Goal: Information Seeking & Learning: Learn about a topic

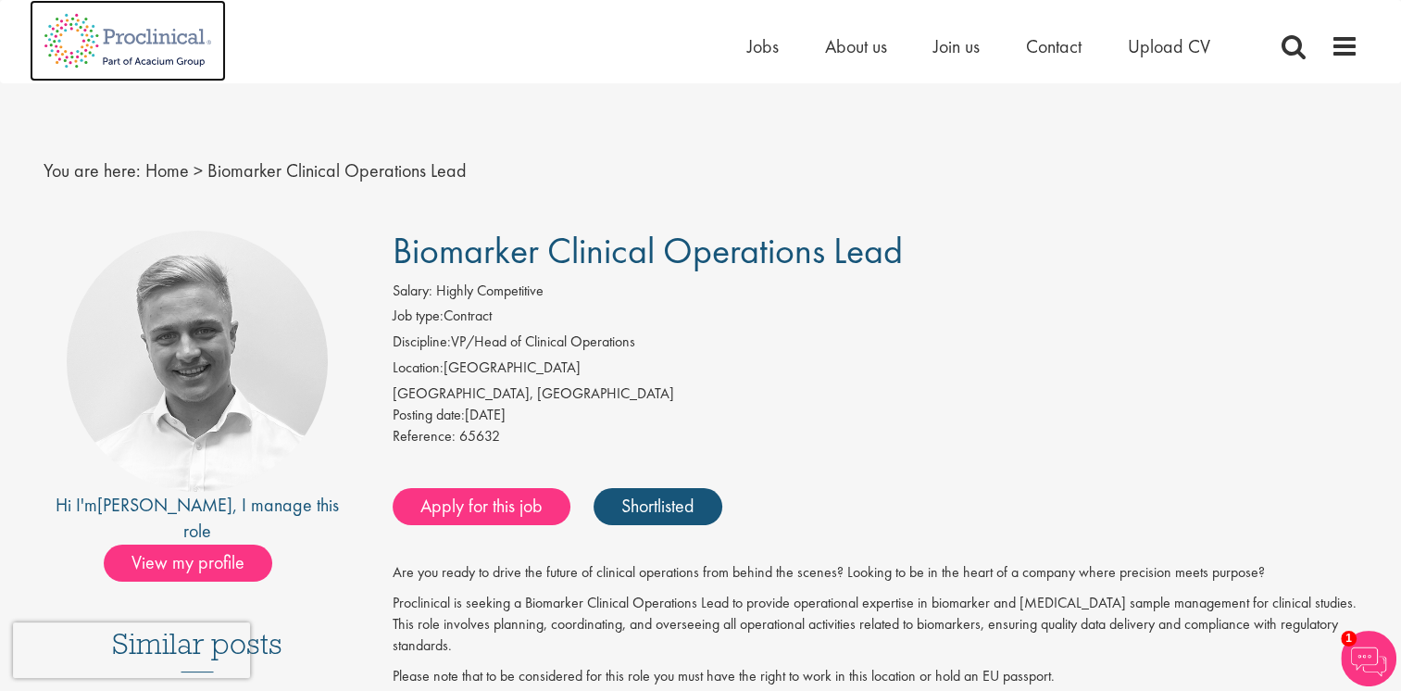
click at [132, 24] on img at bounding box center [128, 40] width 196 height 81
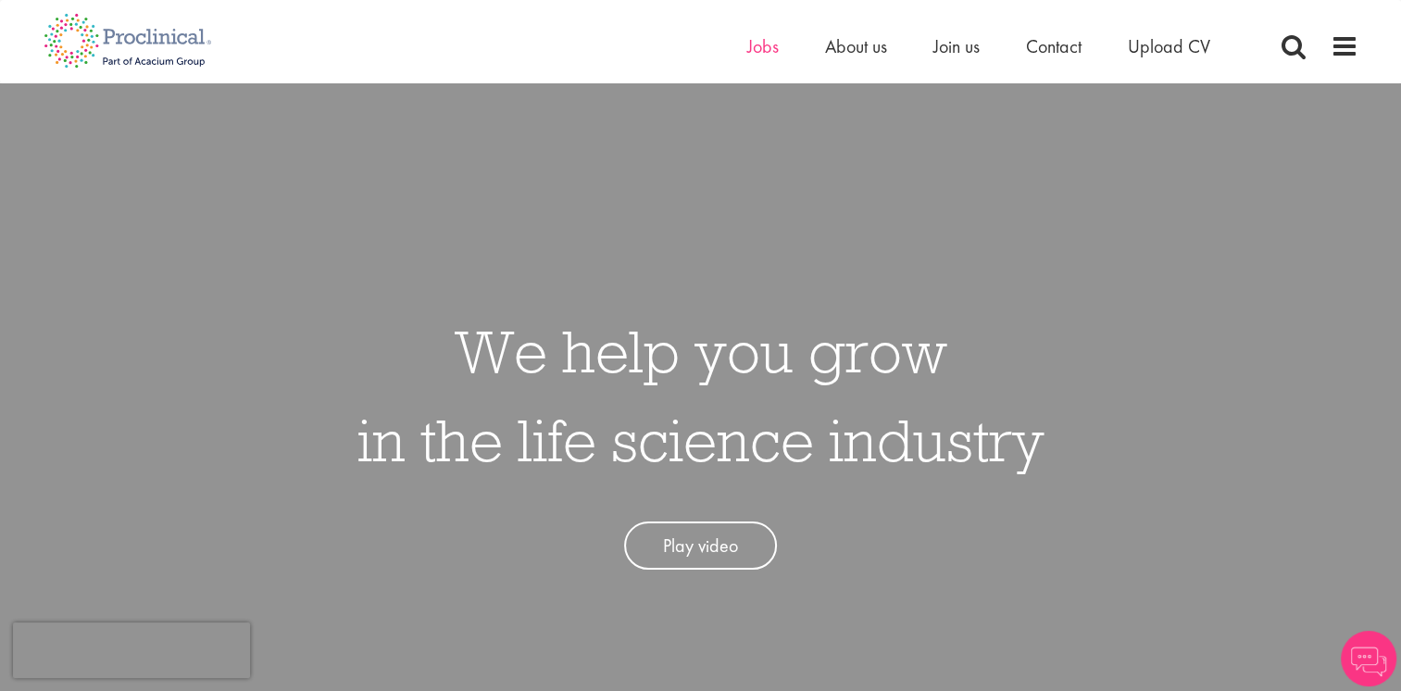
drag, startPoint x: 0, startPoint y: 0, endPoint x: 766, endPoint y: 43, distance: 767.1
click at [763, 33] on li "Jobs" at bounding box center [762, 46] width 31 height 28
click at [766, 43] on span "Jobs" at bounding box center [762, 46] width 31 height 24
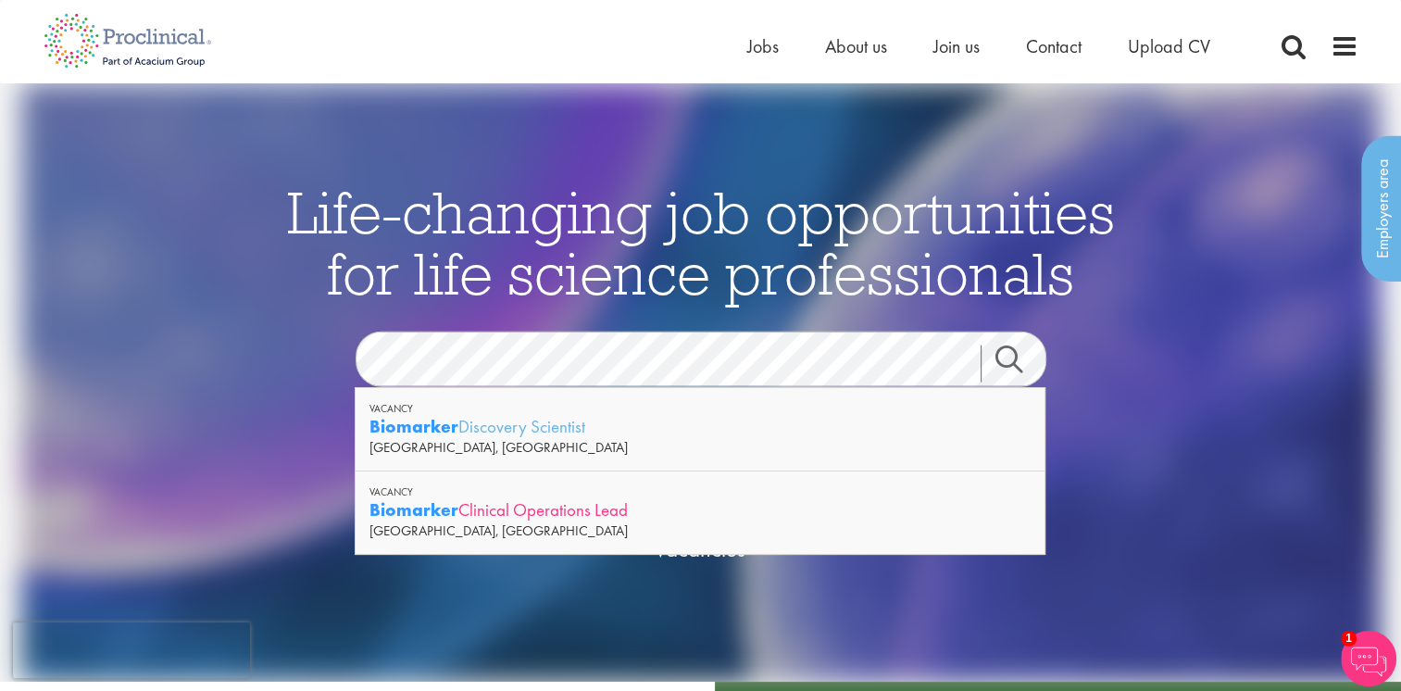
click at [504, 505] on div "Biomarker Clinical Operations Lead" at bounding box center [700, 509] width 661 height 23
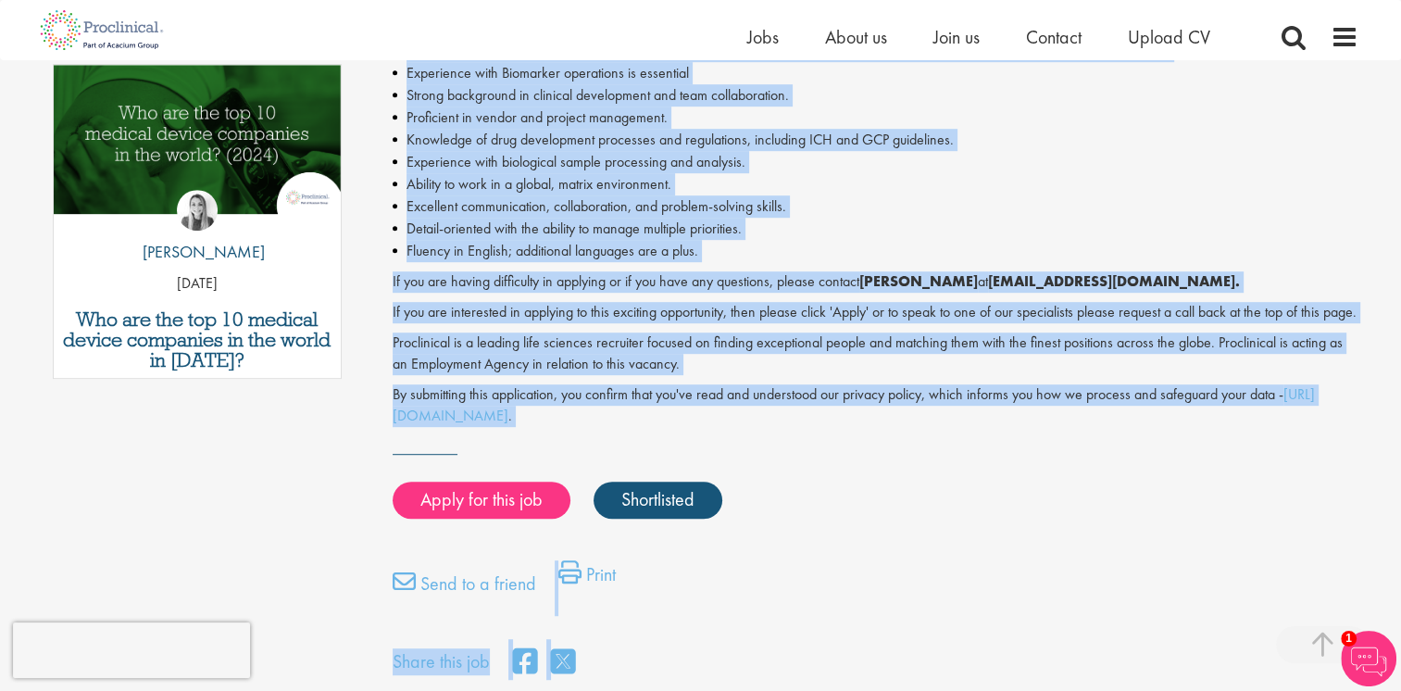
scroll to position [1211, 0]
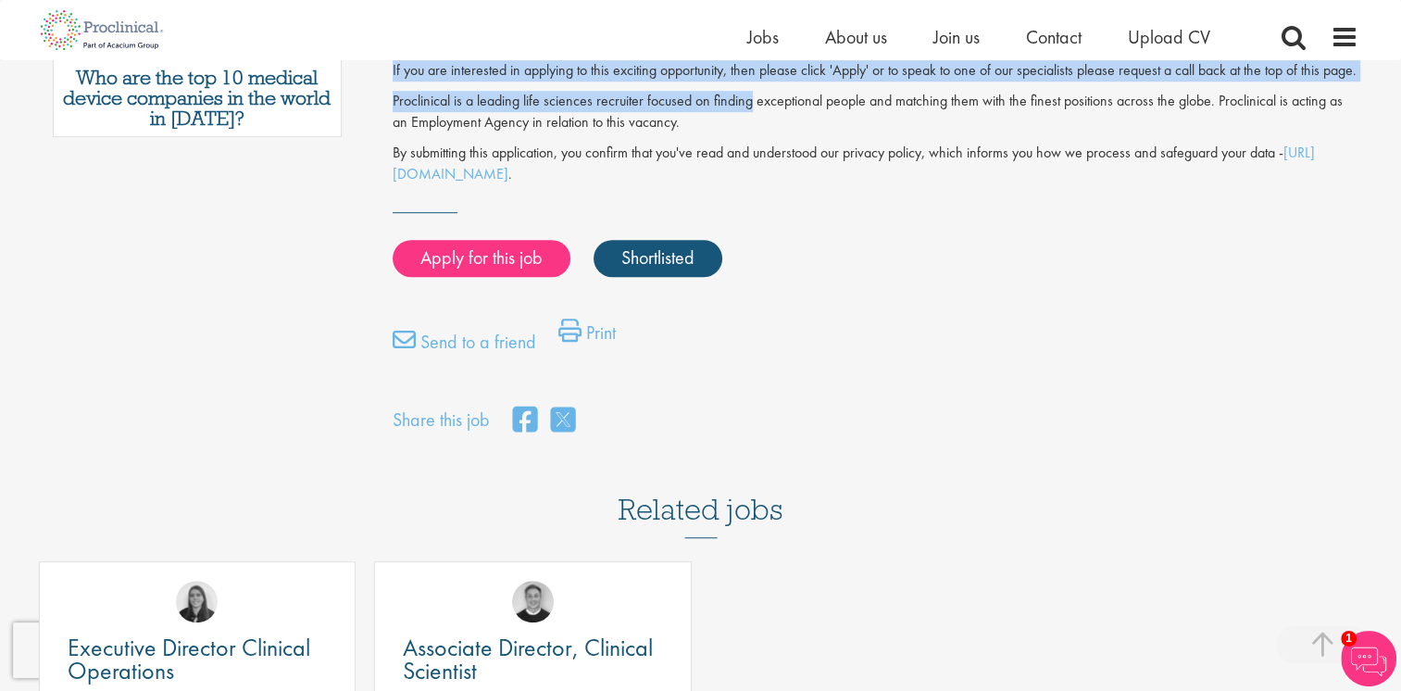
drag, startPoint x: 394, startPoint y: 273, endPoint x: 752, endPoint y: 119, distance: 390.4
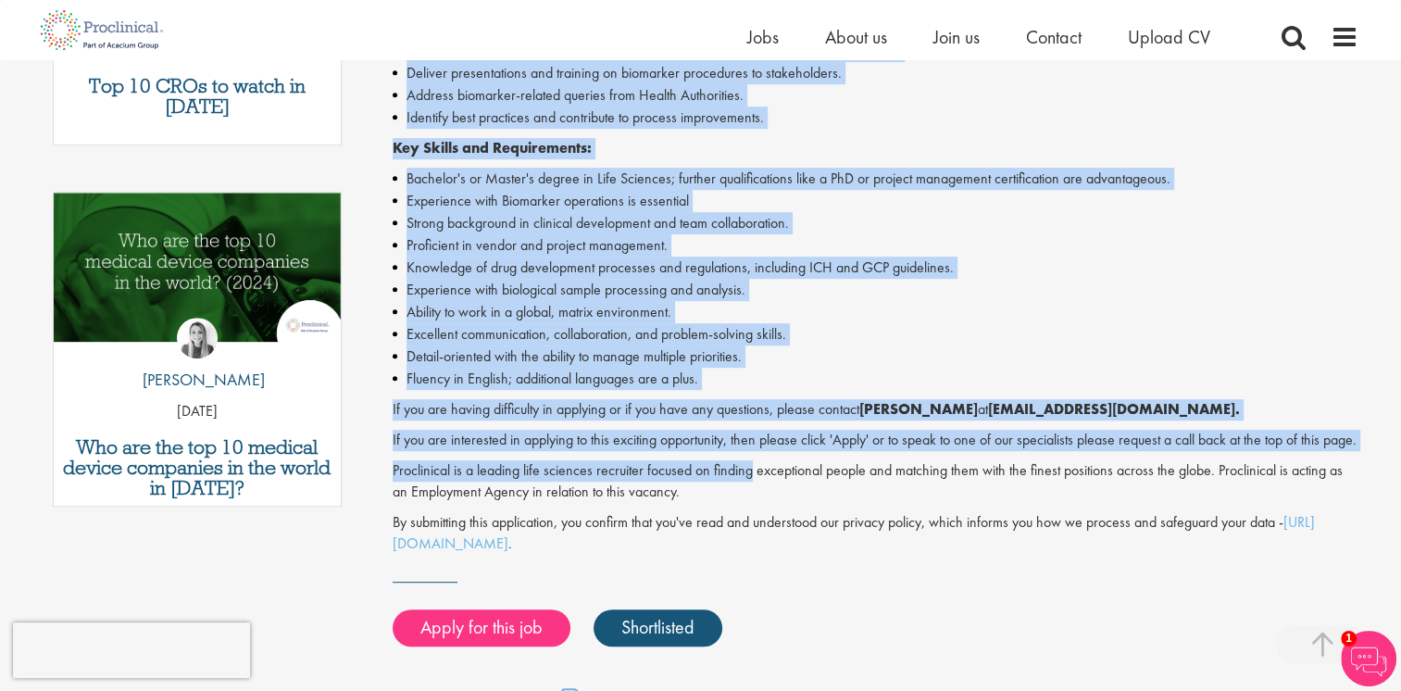
scroll to position [841, 0]
click at [1141, 391] on div "Are you ready to drive the future of clinical operations from behind the scenes…" at bounding box center [876, 126] width 966 height 857
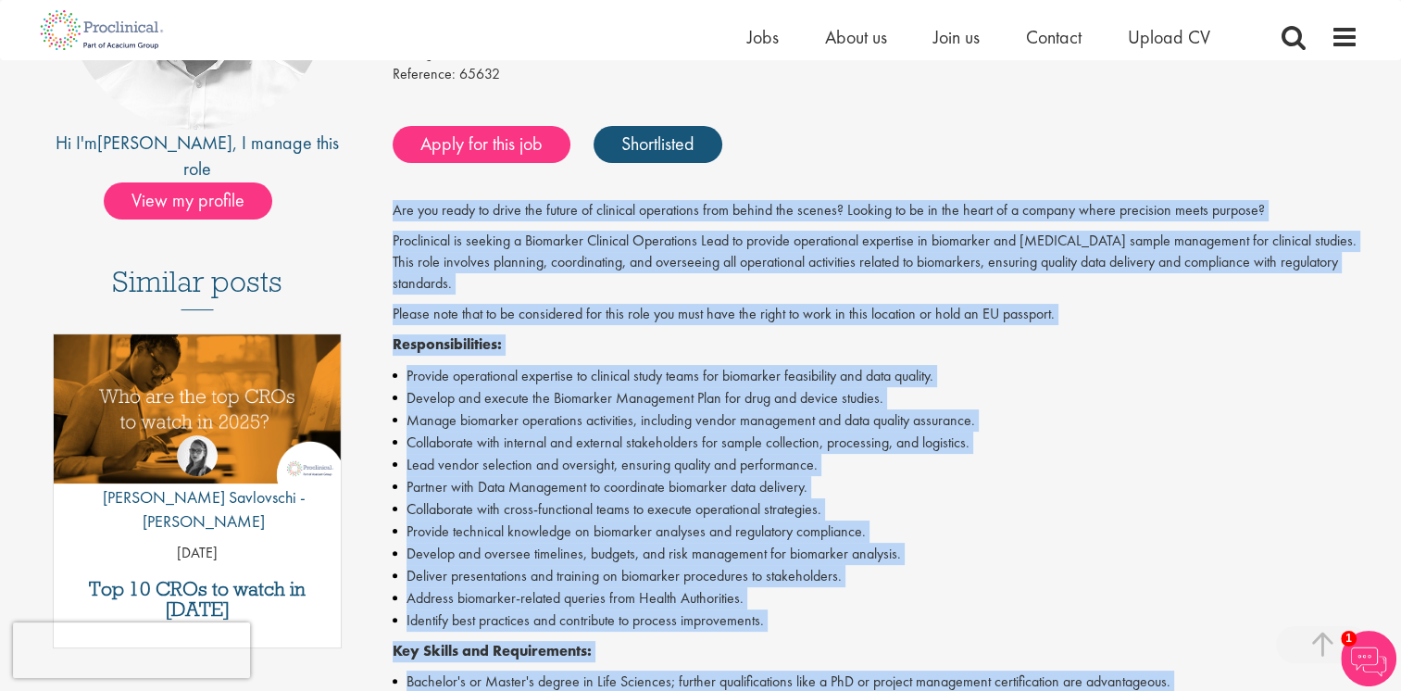
scroll to position [246, 0]
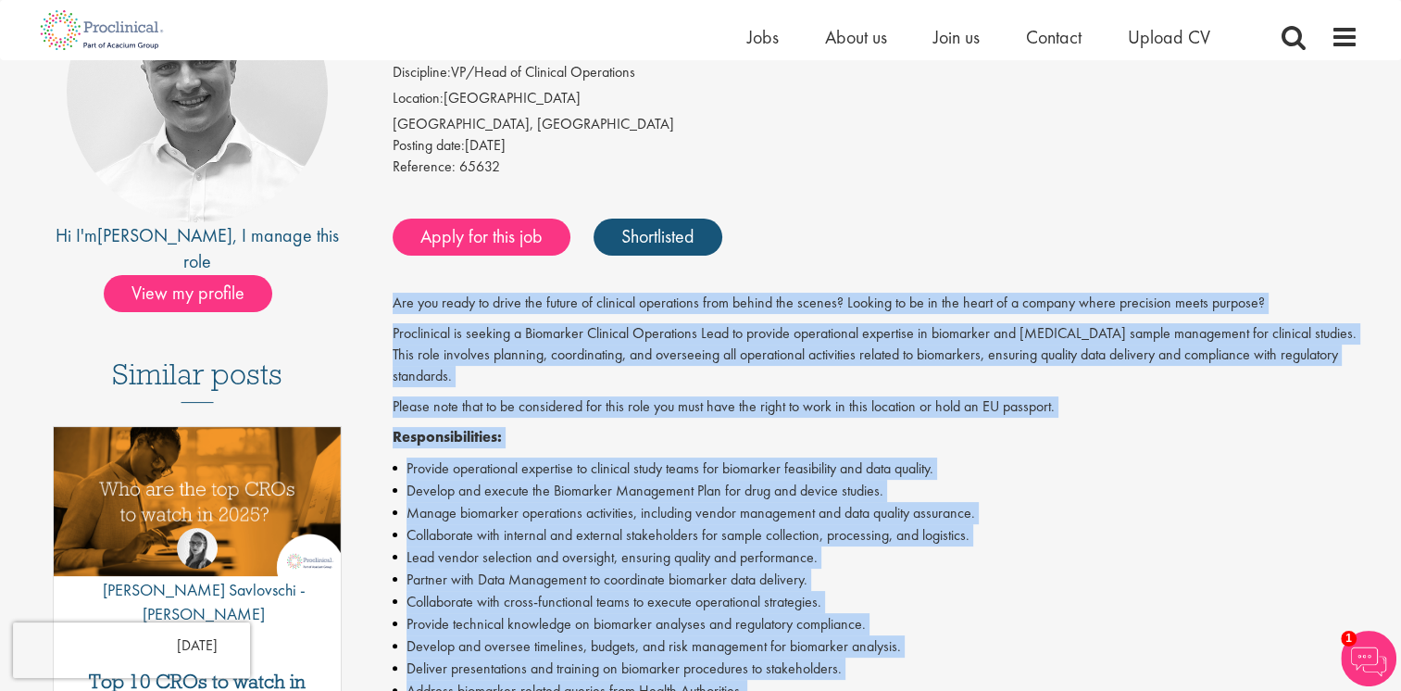
drag, startPoint x: 743, startPoint y: 402, endPoint x: 393, endPoint y: 295, distance: 366.2
copy div "Are you ready to drive the future of clinical operations from behind the scenes…"
